Goal: Navigation & Orientation: Find specific page/section

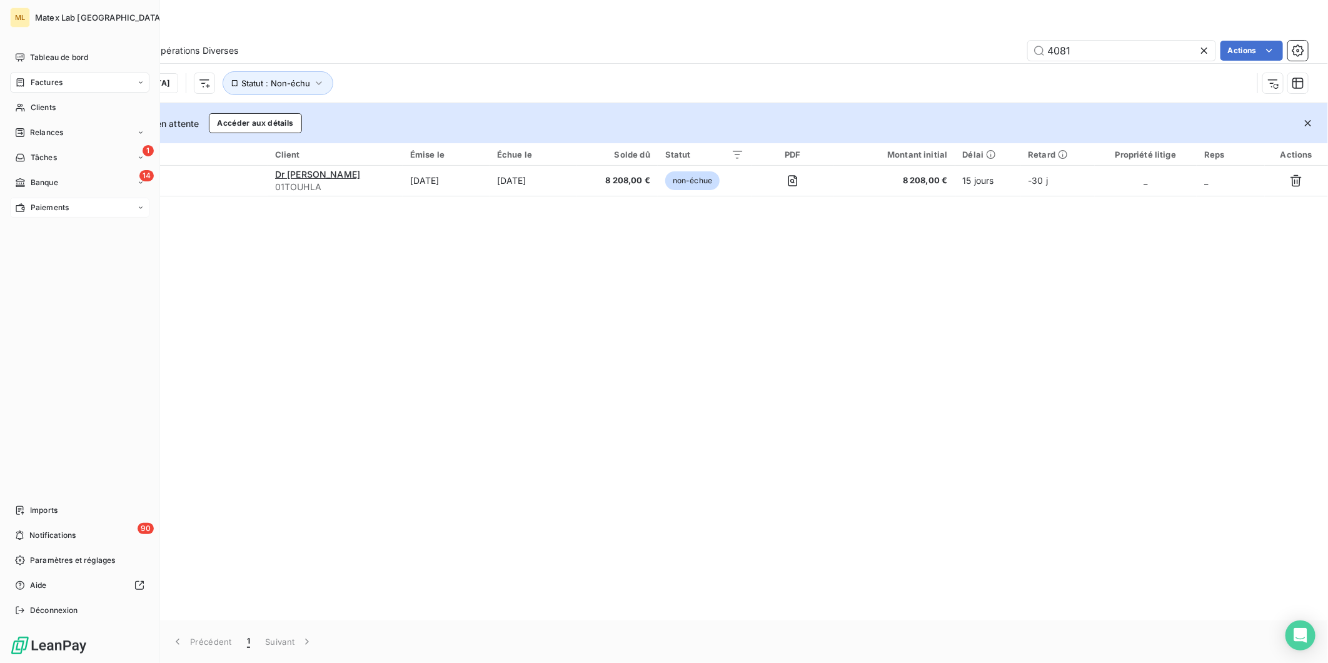
click at [28, 205] on div "Paiements" at bounding box center [42, 207] width 54 height 11
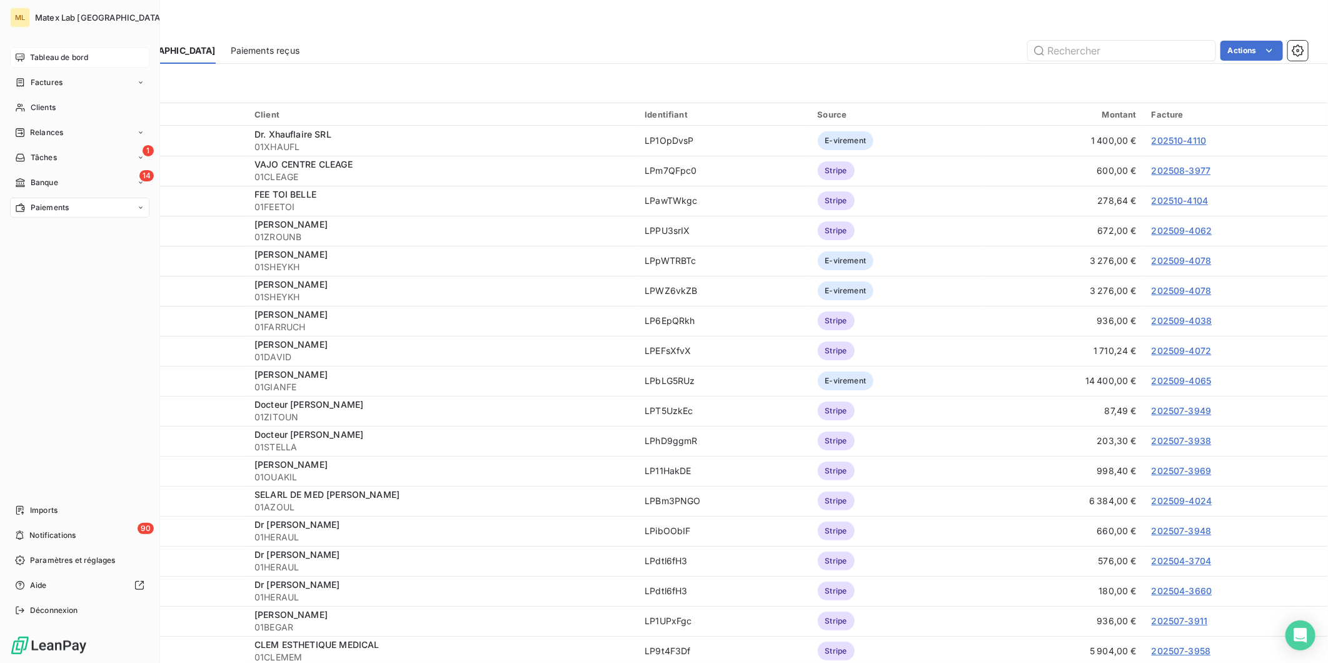
click at [35, 60] on span "Tableau de bord" at bounding box center [59, 57] width 58 height 11
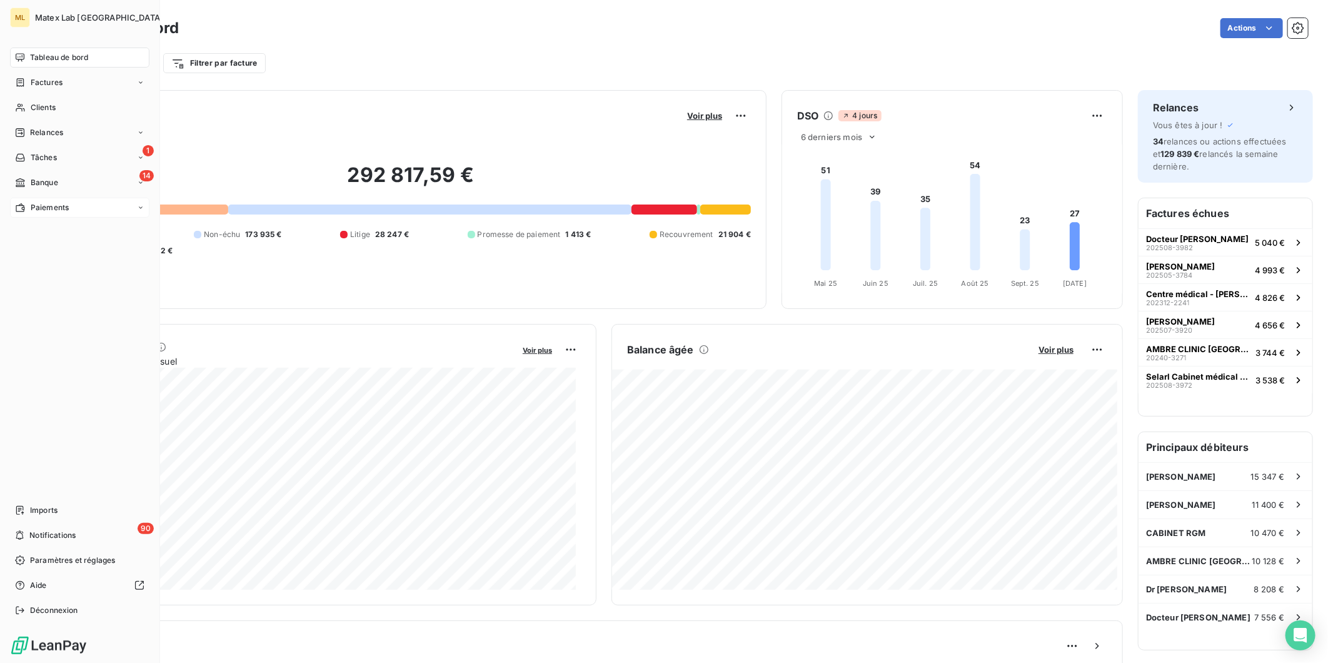
click at [38, 209] on span "Paiements" at bounding box center [50, 207] width 38 height 11
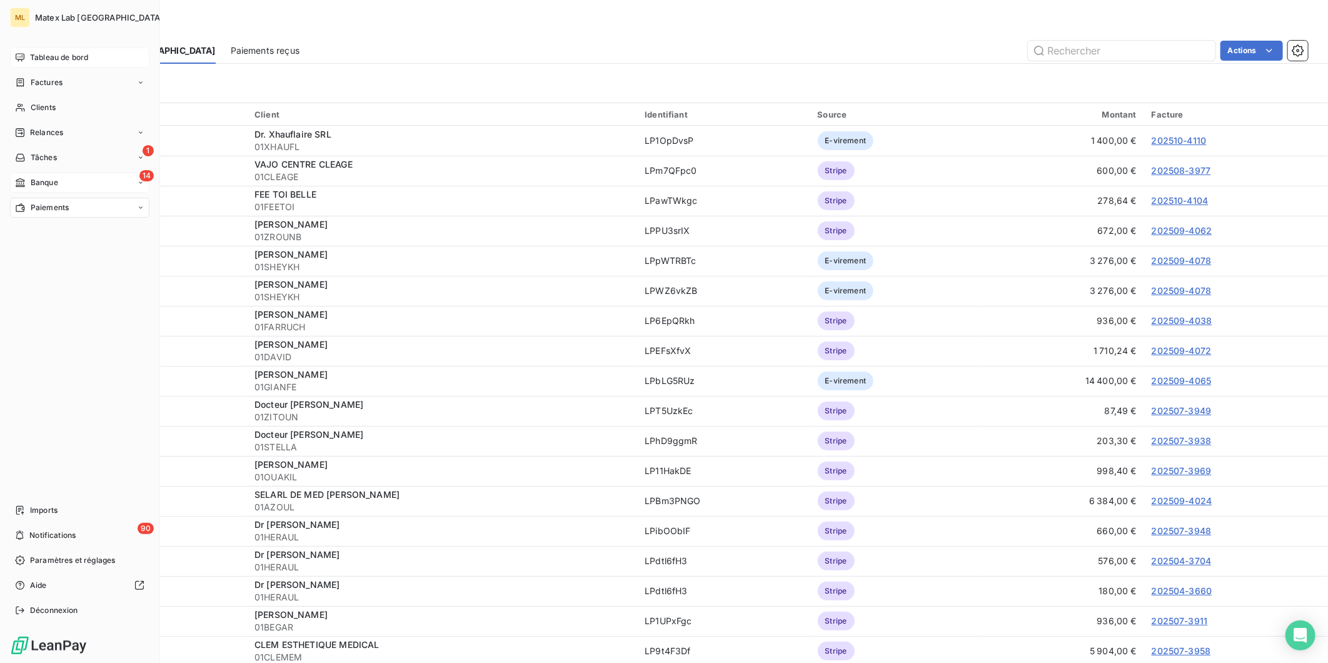
click at [46, 183] on span "Banque" at bounding box center [45, 182] width 28 height 11
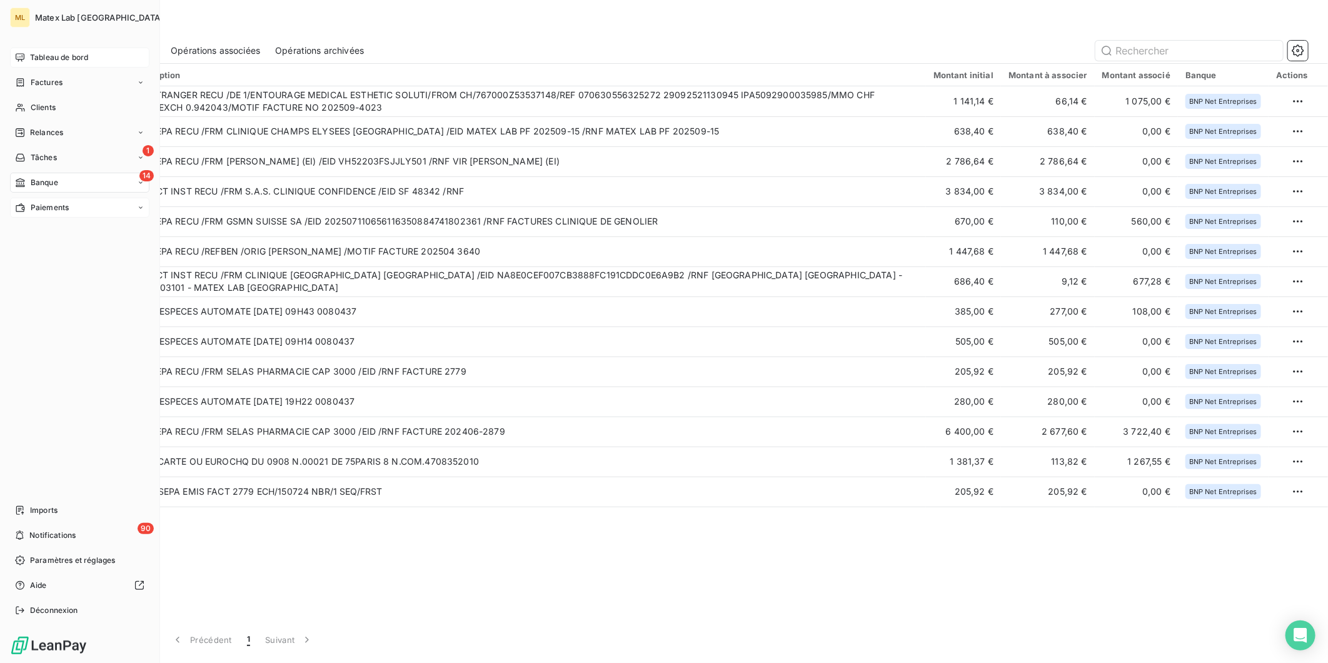
click at [59, 53] on span "Tableau de bord" at bounding box center [59, 57] width 58 height 11
